Goal: Task Accomplishment & Management: Manage account settings

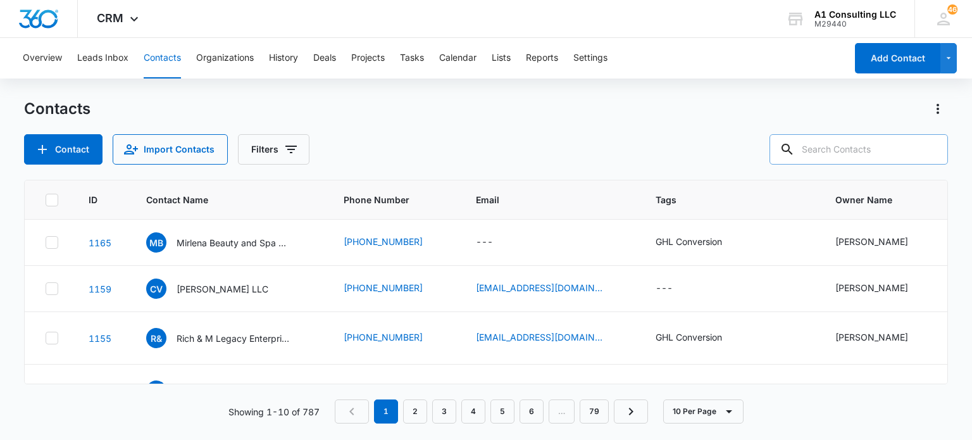
click at [859, 142] on input "text" at bounding box center [858, 149] width 178 height 30
type input "leydy"
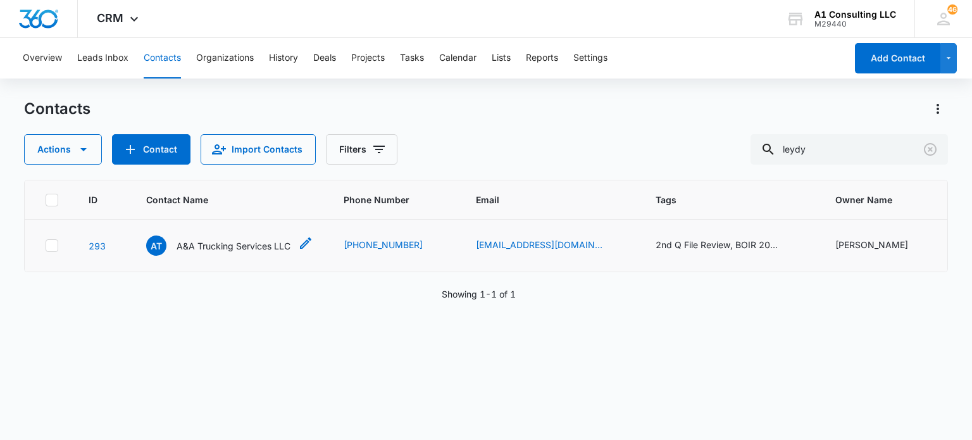
click at [225, 242] on p "A&A Trucking Services LLC" at bounding box center [234, 245] width 114 height 13
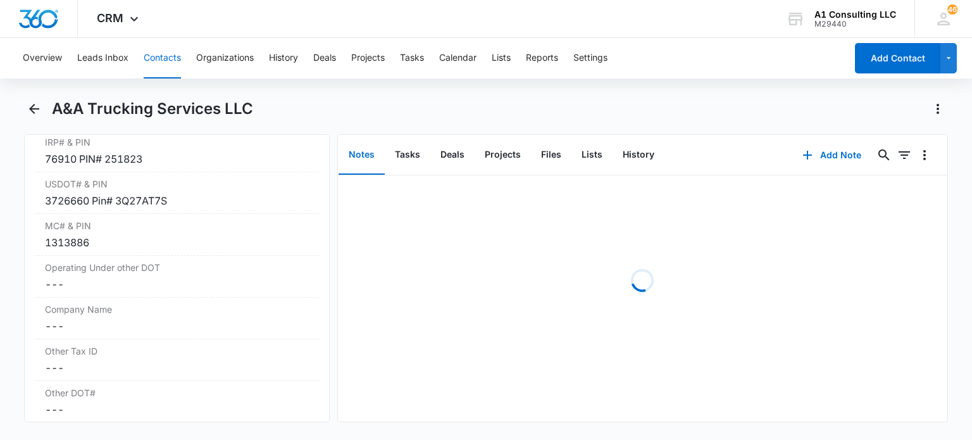
scroll to position [1645, 0]
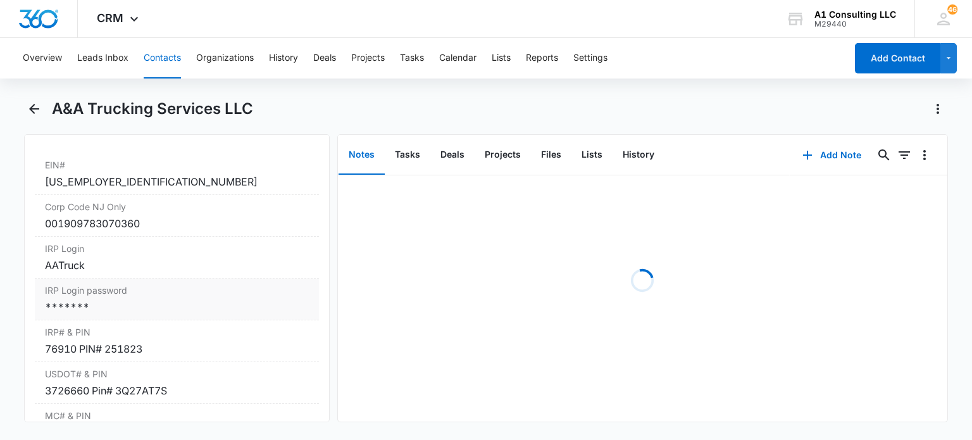
click at [114, 314] on div "*******" at bounding box center [176, 306] width 263 height 15
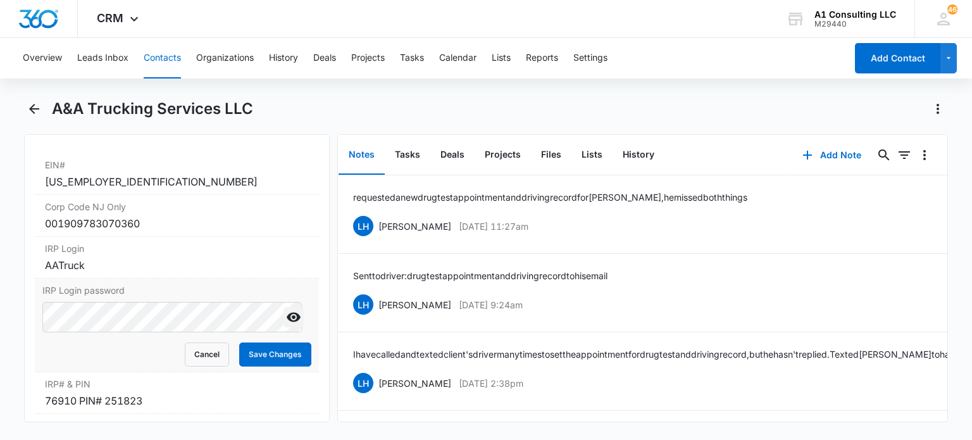
click at [286, 325] on icon "Show" at bounding box center [293, 316] width 15 height 15
click at [261, 366] on button "Save Changes" at bounding box center [275, 354] width 72 height 24
click at [160, 57] on button "Contacts" at bounding box center [162, 58] width 37 height 40
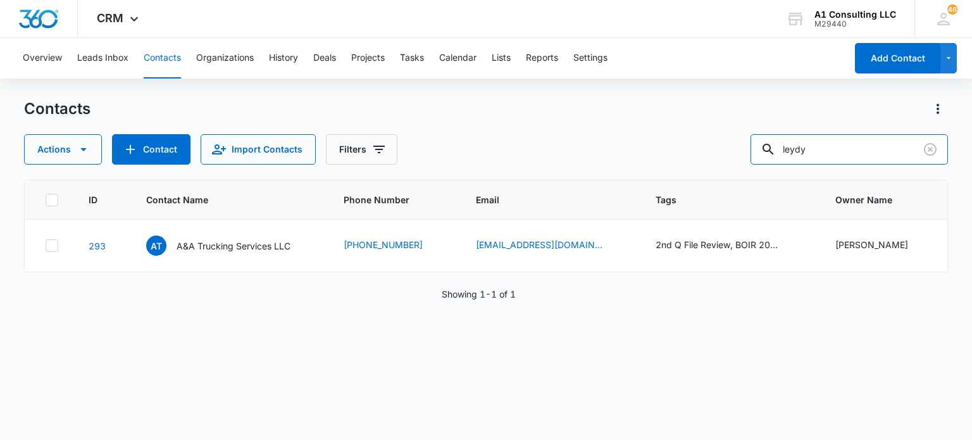
drag, startPoint x: 828, startPoint y: 149, endPoint x: 693, endPoint y: 137, distance: 134.7
click at [693, 137] on div "Actions Contact Import Contacts Filters leydy" at bounding box center [485, 149] width 923 height 30
type input "kv transp"
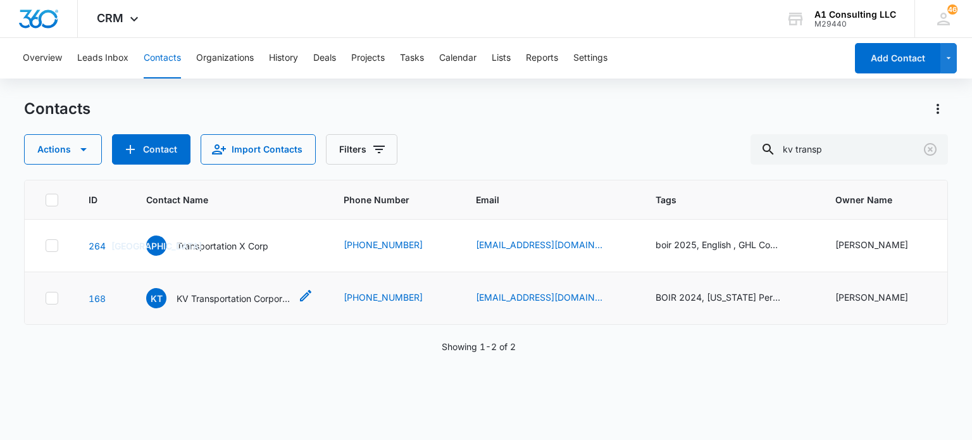
click at [208, 301] on p "KV Transportation Corporation" at bounding box center [234, 298] width 114 height 13
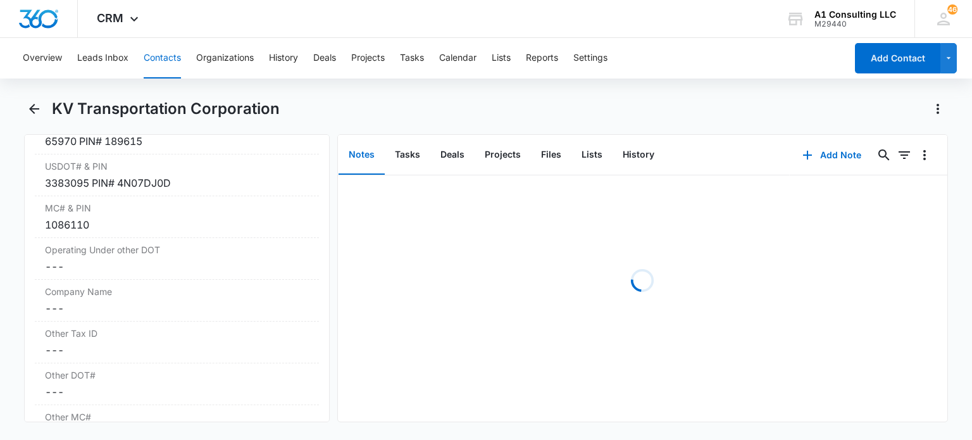
scroll to position [1806, 0]
click at [93, 191] on div "3383095 PIN# 4N07DJ0D" at bounding box center [176, 183] width 263 height 15
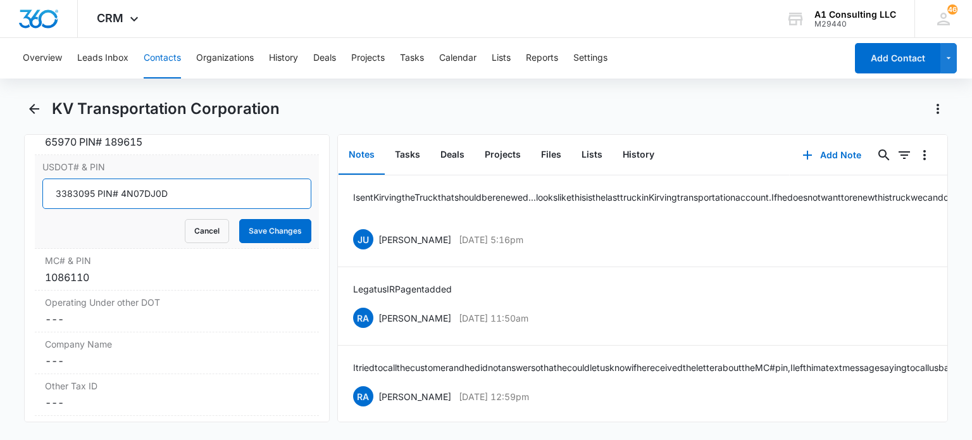
drag, startPoint x: 92, startPoint y: 202, endPoint x: 44, endPoint y: 202, distance: 48.1
click at [44, 202] on input "3383095 PIN# 4N07DJ0D" at bounding box center [176, 193] width 268 height 30
click at [200, 241] on button "Cancel" at bounding box center [207, 231] width 44 height 24
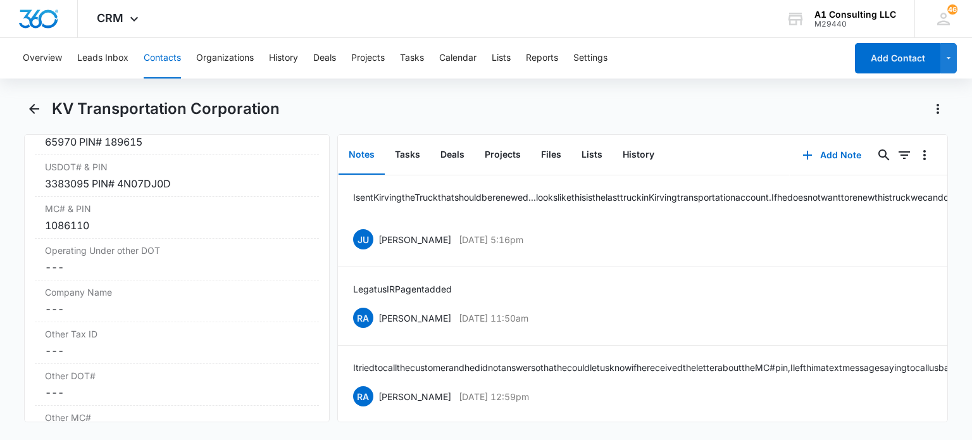
click at [176, 65] on button "Contacts" at bounding box center [162, 58] width 37 height 40
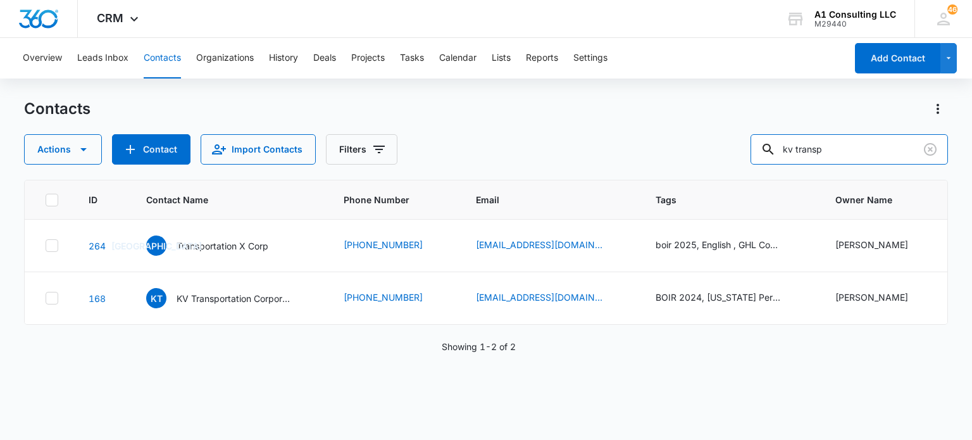
drag, startPoint x: 850, startPoint y: 152, endPoint x: 630, endPoint y: 144, distance: 220.4
click at [630, 144] on div "Actions Contact Import Contacts Filters kv transp" at bounding box center [485, 149] width 923 height 30
type input "joty"
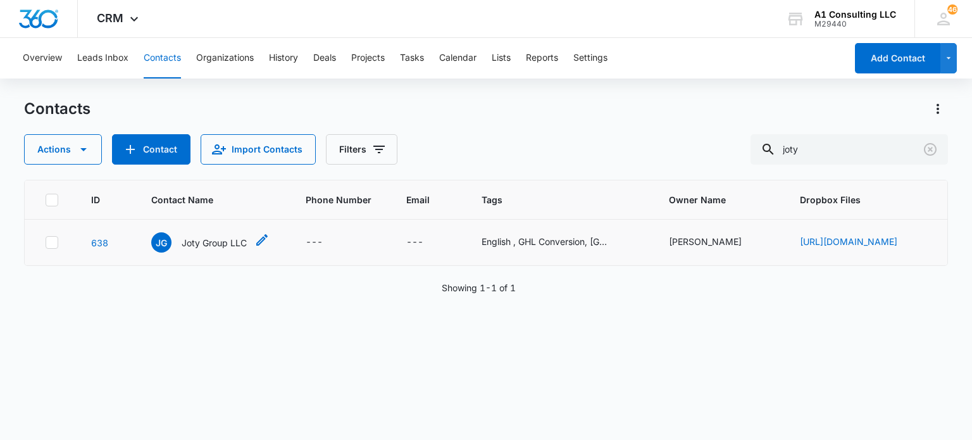
click at [219, 249] on p "Joty Group LLC" at bounding box center [214, 242] width 65 height 13
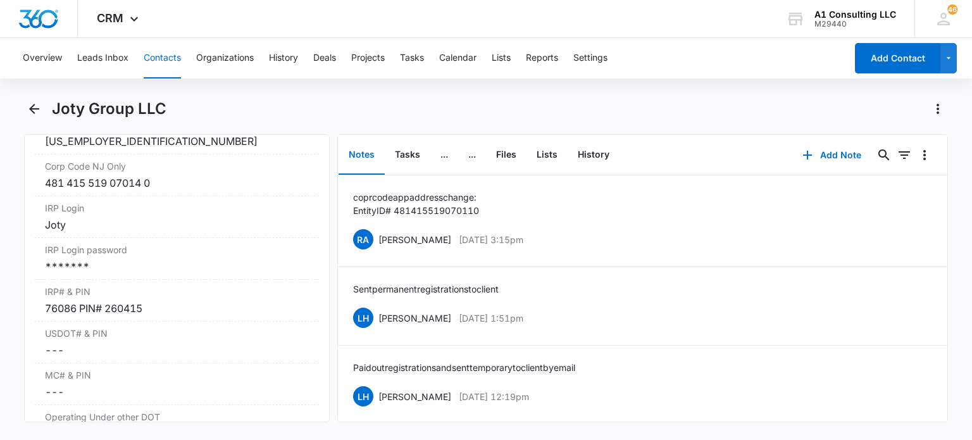
scroll to position [1659, 0]
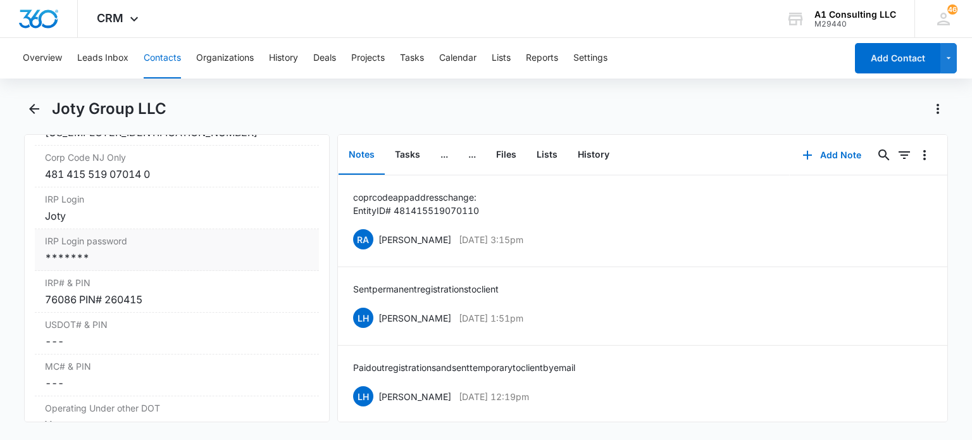
click at [146, 265] on div "*******" at bounding box center [176, 257] width 263 height 15
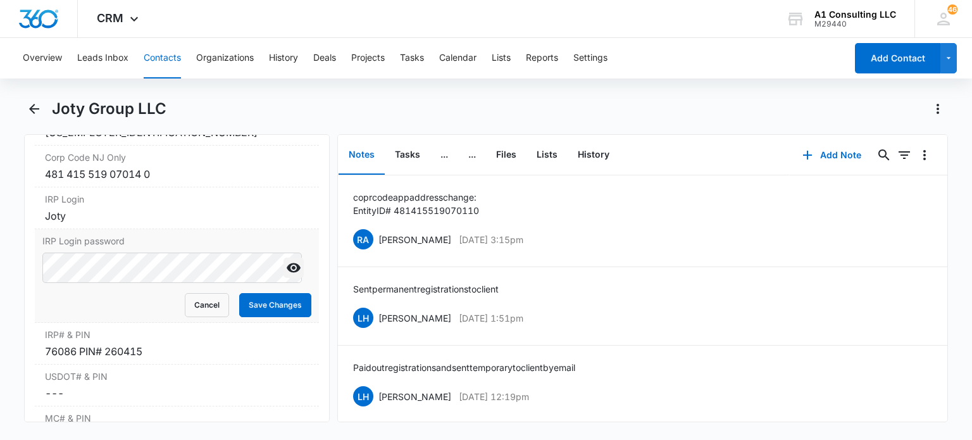
click at [286, 275] on icon "Show" at bounding box center [293, 267] width 15 height 15
click at [196, 313] on button "Cancel" at bounding box center [207, 305] width 44 height 24
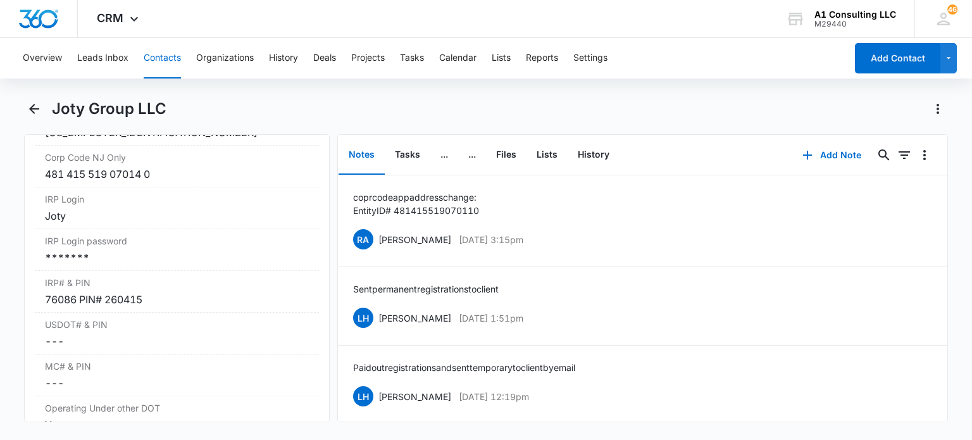
click at [167, 50] on button "Contacts" at bounding box center [162, 58] width 37 height 40
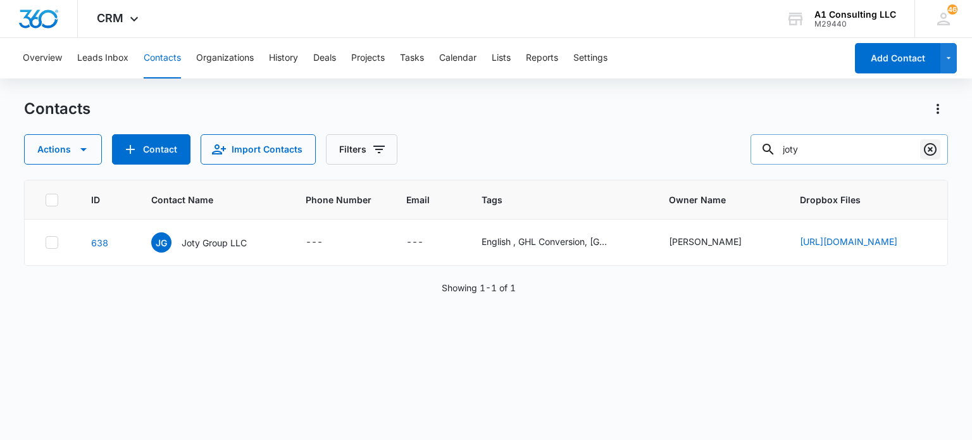
click at [931, 147] on icon "Clear" at bounding box center [929, 149] width 15 height 15
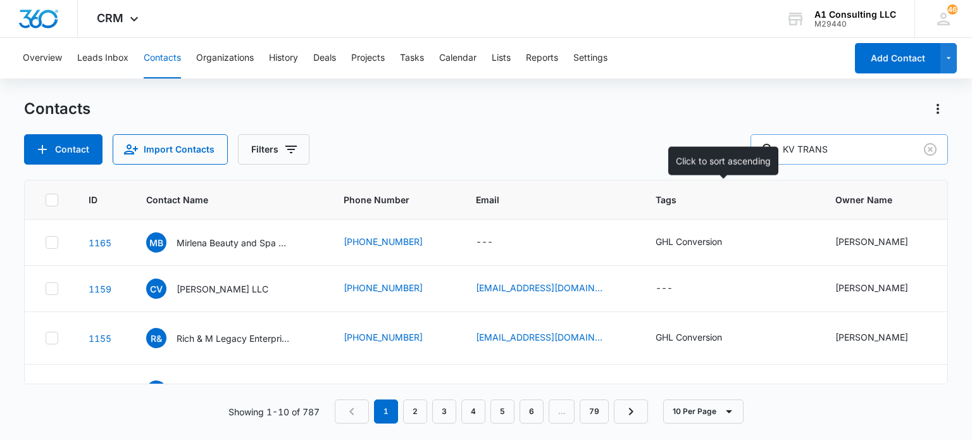
type input "KV TRANS"
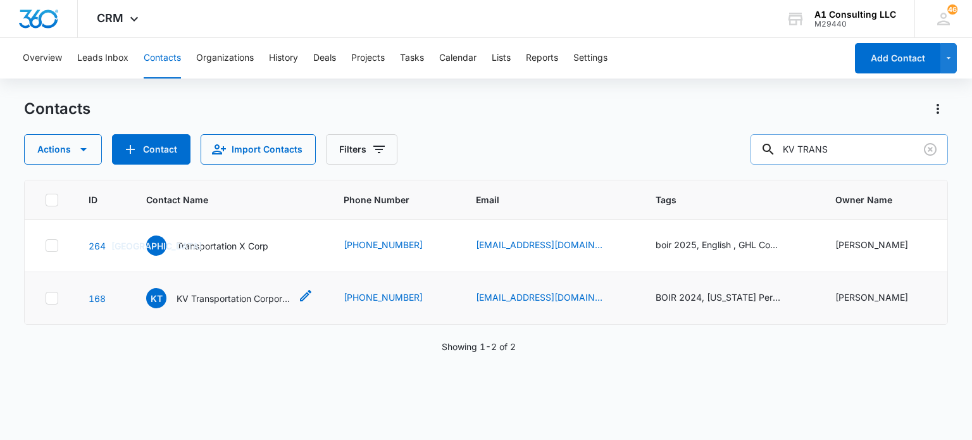
click at [244, 292] on p "KV Transportation Corporation" at bounding box center [234, 298] width 114 height 13
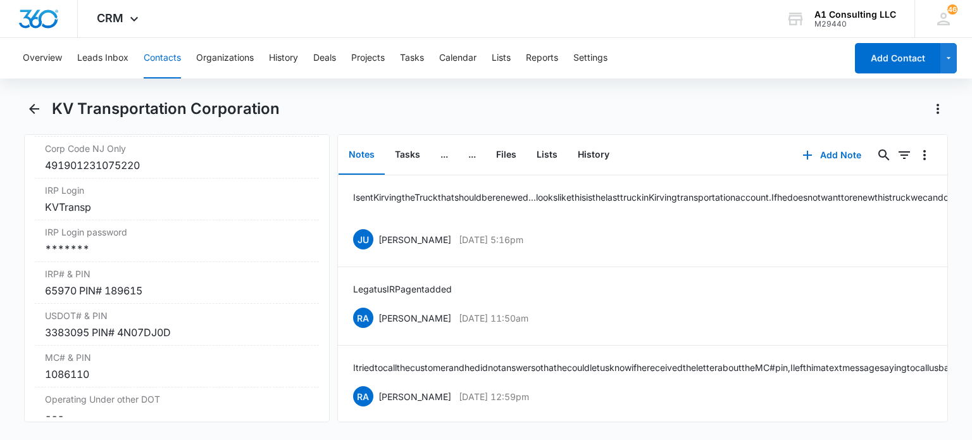
scroll to position [1658, 0]
click at [87, 340] on div "3383095 PIN# 4N07DJ0D" at bounding box center [176, 332] width 263 height 15
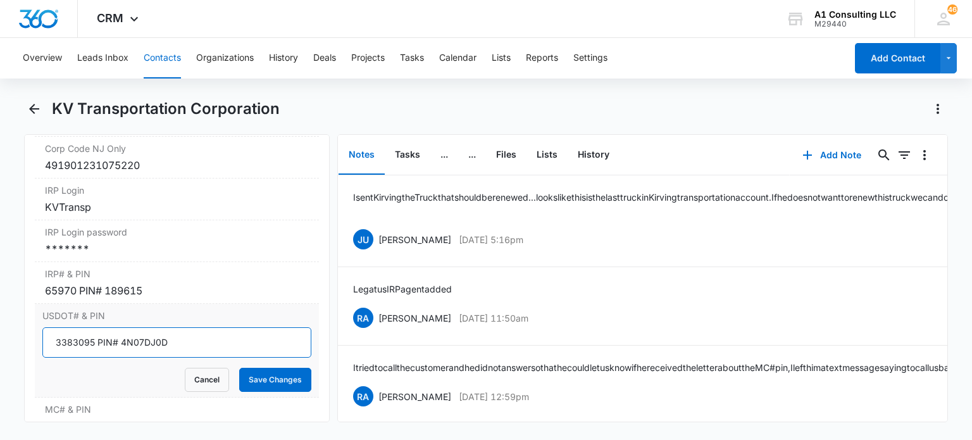
drag, startPoint x: 92, startPoint y: 353, endPoint x: 48, endPoint y: 353, distance: 44.3
click at [48, 353] on input "3383095 PIN# 4N07DJ0D" at bounding box center [176, 342] width 268 height 30
click at [185, 384] on button "Cancel" at bounding box center [207, 380] width 44 height 24
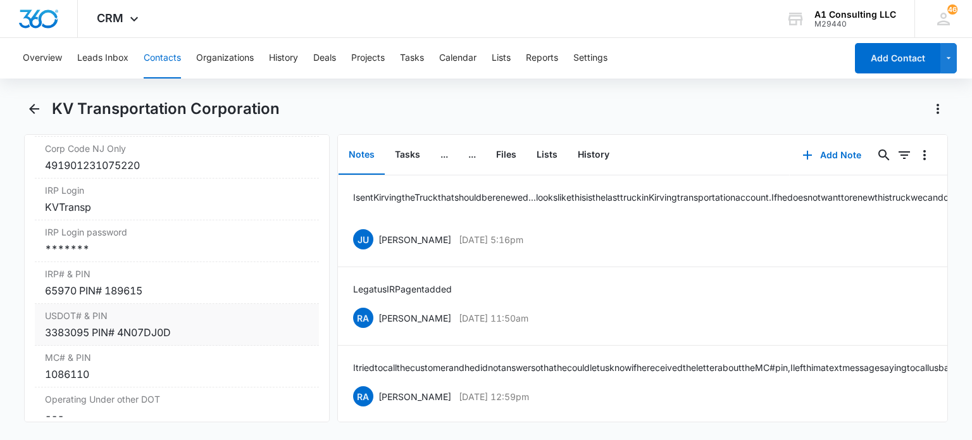
click at [89, 338] on div "3383095 PIN# 4N07DJ0D" at bounding box center [176, 332] width 263 height 15
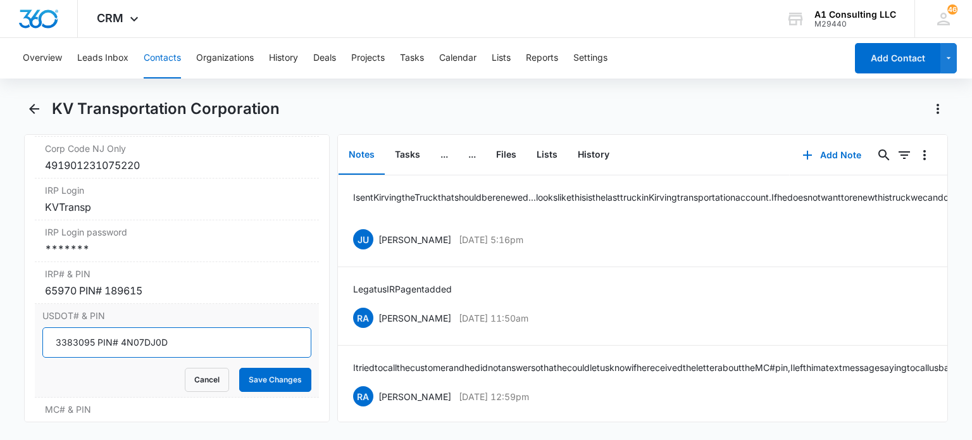
drag, startPoint x: 91, startPoint y: 354, endPoint x: 76, endPoint y: 354, distance: 15.2
click at [76, 354] on input "3383095 PIN# 4N07DJ0D" at bounding box center [176, 342] width 268 height 30
drag, startPoint x: 92, startPoint y: 353, endPoint x: 33, endPoint y: 354, distance: 59.5
click at [33, 354] on div "Remove KT KV Transportation Corporation Contact Info Name Cancel Save Changes K…" at bounding box center [176, 278] width 305 height 288
click at [190, 390] on button "Cancel" at bounding box center [207, 380] width 44 height 24
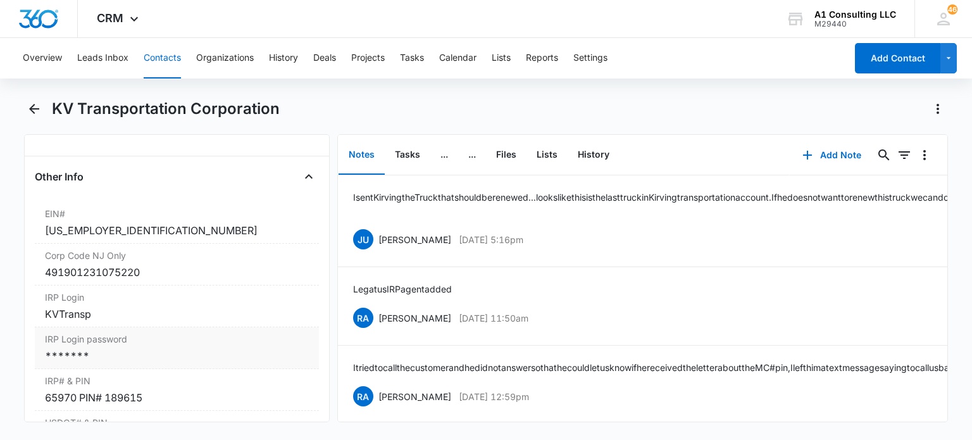
scroll to position [1551, 0]
click at [123, 243] on div "EIN# Cancel Save Changes [US_EMPLOYER_IDENTIFICATION_NUMBER]" at bounding box center [176, 222] width 283 height 42
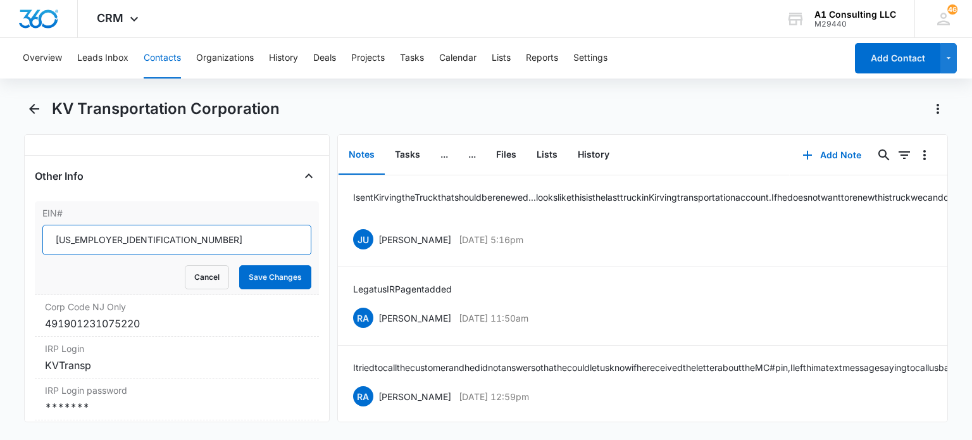
drag, startPoint x: 125, startPoint y: 249, endPoint x: 72, endPoint y: 248, distance: 52.5
click at [72, 248] on input "[US_EMPLOYER_IDENTIFICATION_NUMBER]" at bounding box center [176, 240] width 268 height 30
